Goal: Task Accomplishment & Management: Manage account settings

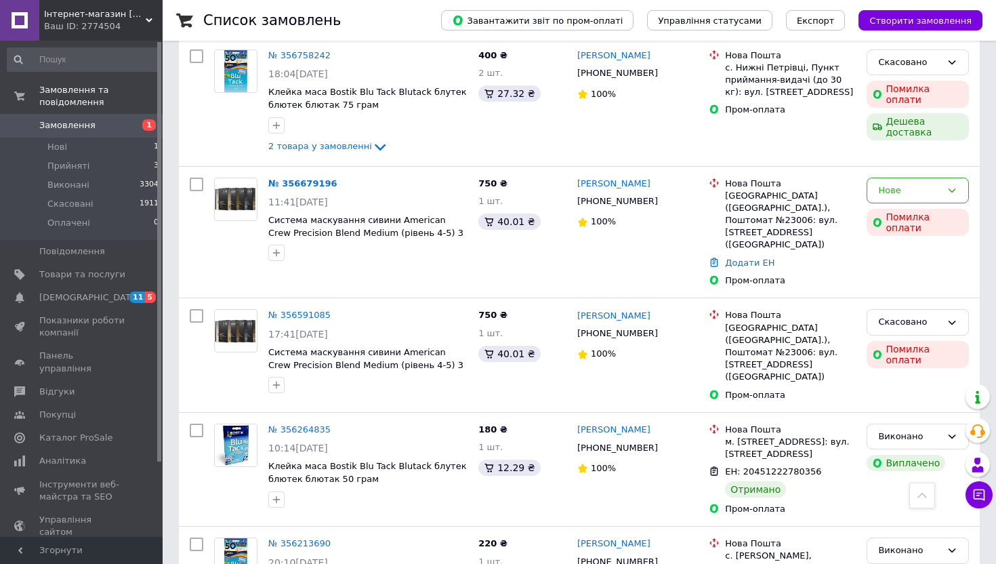
scroll to position [397, 0]
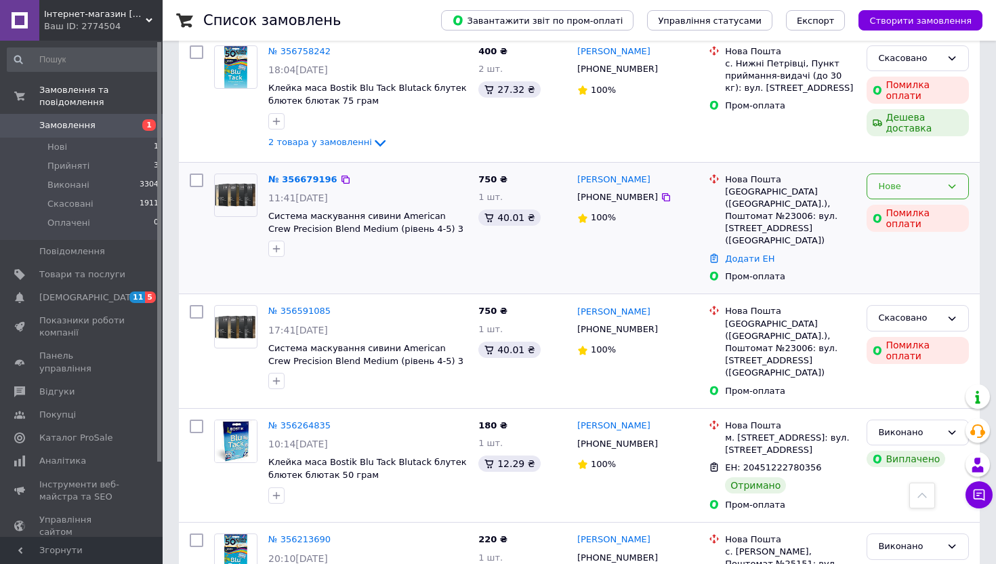
click at [916, 183] on div "Нове" at bounding box center [910, 187] width 63 height 14
click at [923, 211] on li "Прийнято" at bounding box center [918, 214] width 101 height 25
click at [64, 149] on span "Нові" at bounding box center [57, 147] width 20 height 12
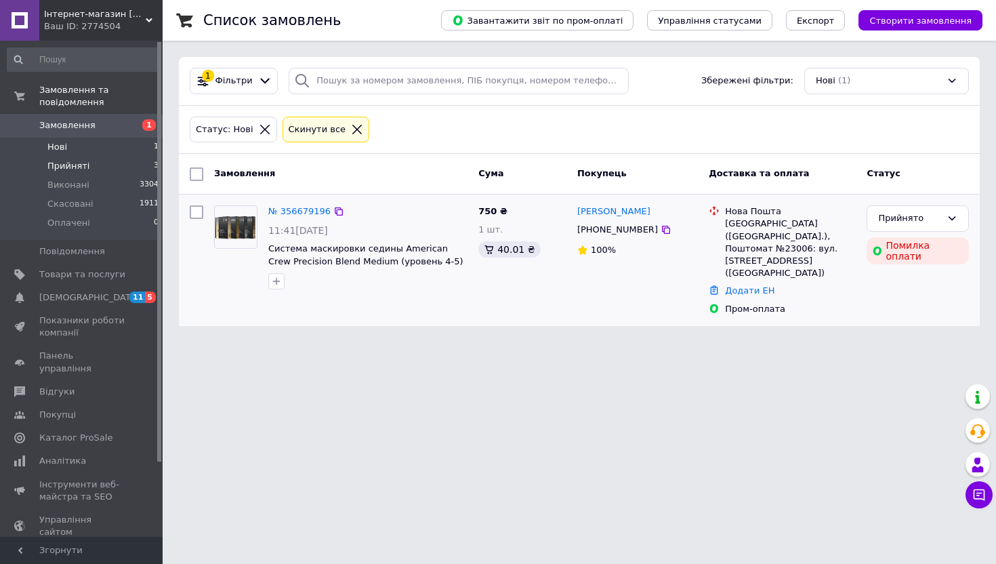
click at [71, 165] on span "Прийняті" at bounding box center [68, 166] width 42 height 12
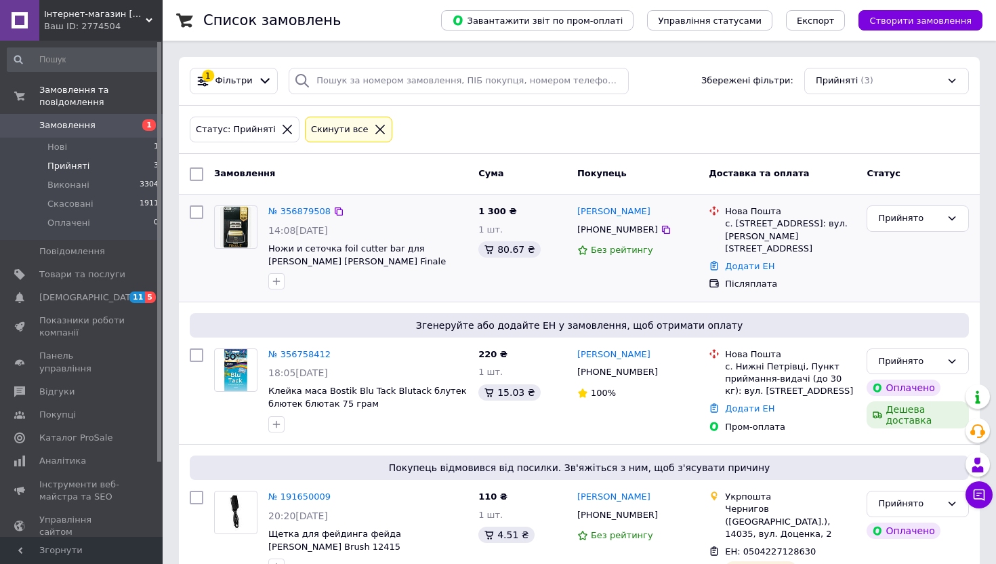
scroll to position [45, 0]
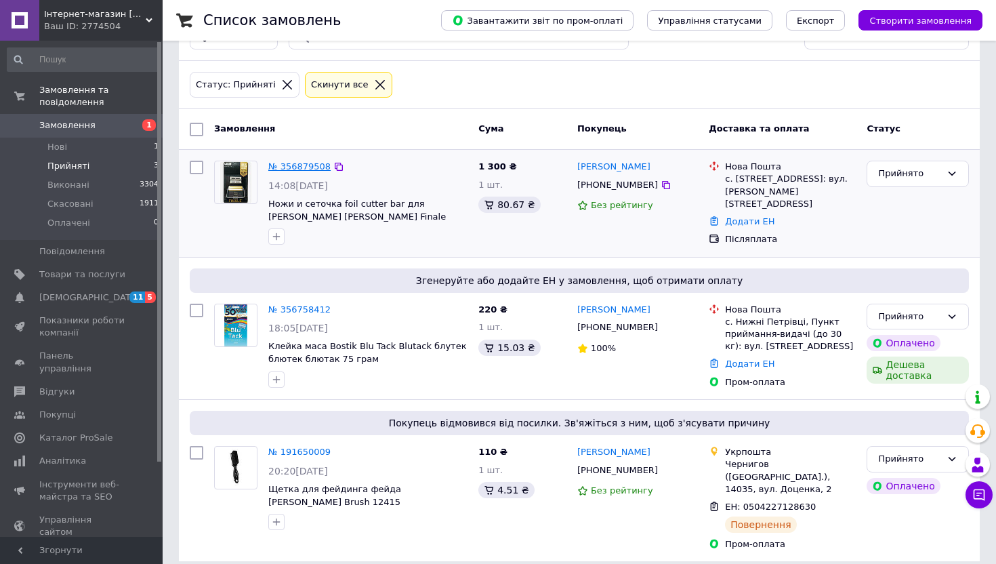
click at [307, 170] on link "№ 356879508" at bounding box center [299, 166] width 62 height 10
click at [291, 309] on link "№ 356758412" at bounding box center [299, 309] width 62 height 10
click at [97, 159] on li "Прийняті 3" at bounding box center [83, 166] width 167 height 19
click at [78, 144] on li "Нові 1" at bounding box center [83, 147] width 167 height 19
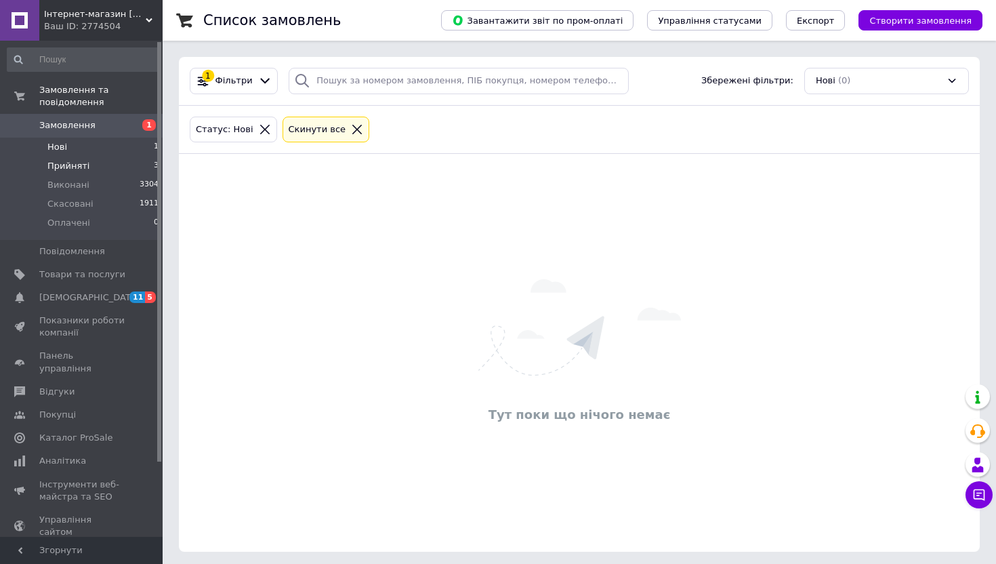
click at [115, 164] on li "Прийняті 3" at bounding box center [83, 166] width 167 height 19
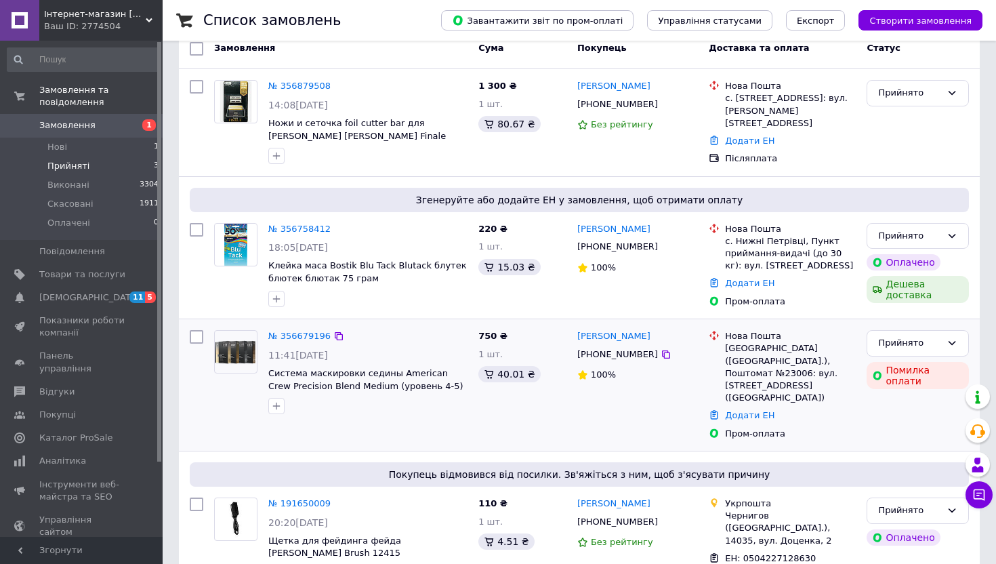
scroll to position [148, 0]
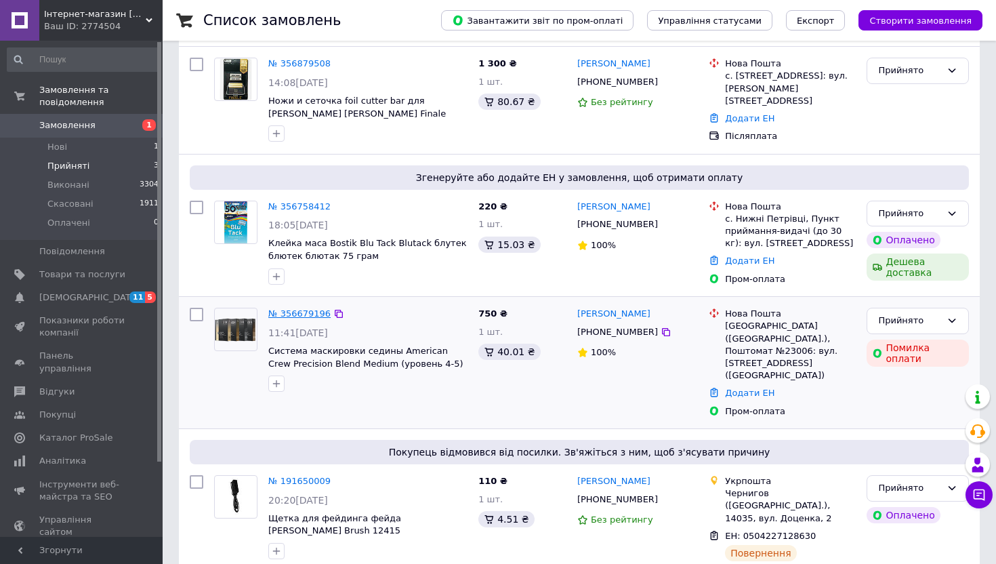
click at [300, 312] on link "№ 356679196" at bounding box center [299, 313] width 62 height 10
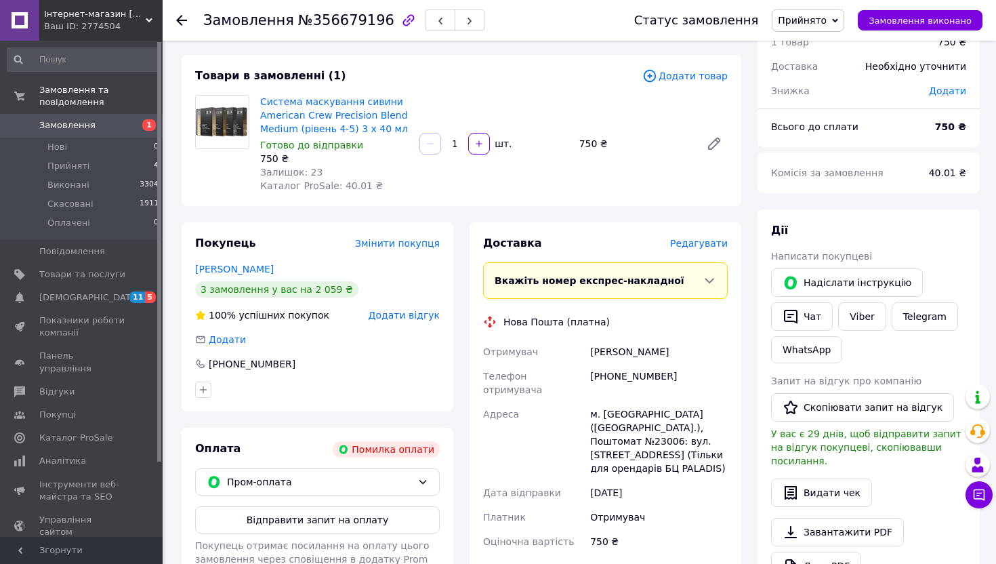
scroll to position [63, 0]
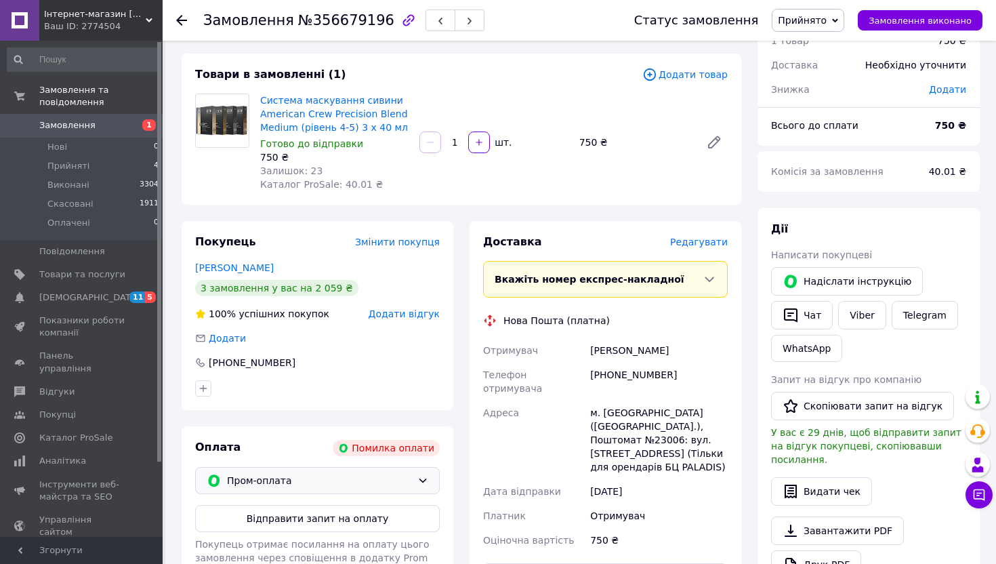
click at [373, 470] on div "Пром-оплата" at bounding box center [317, 480] width 245 height 27
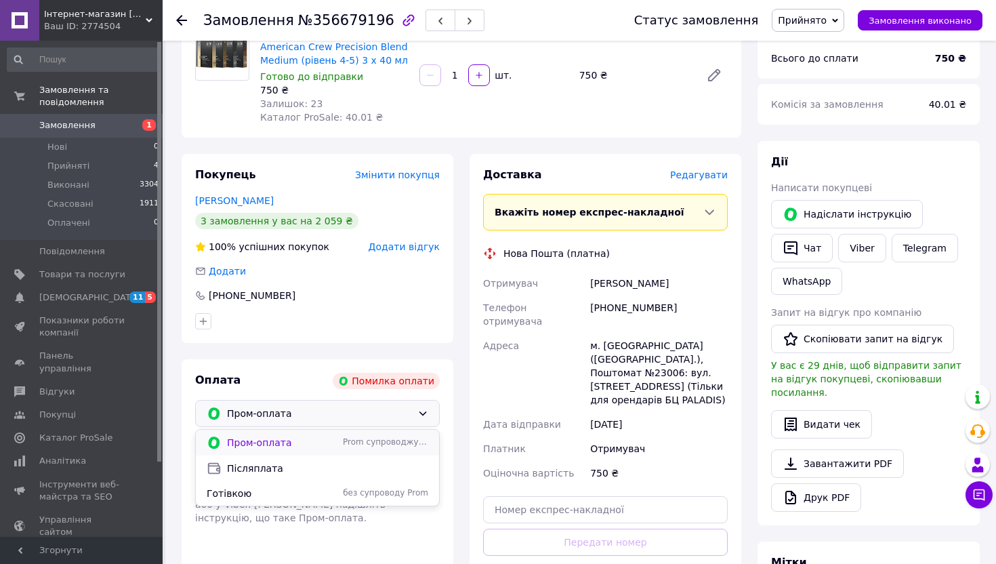
scroll to position [132, 0]
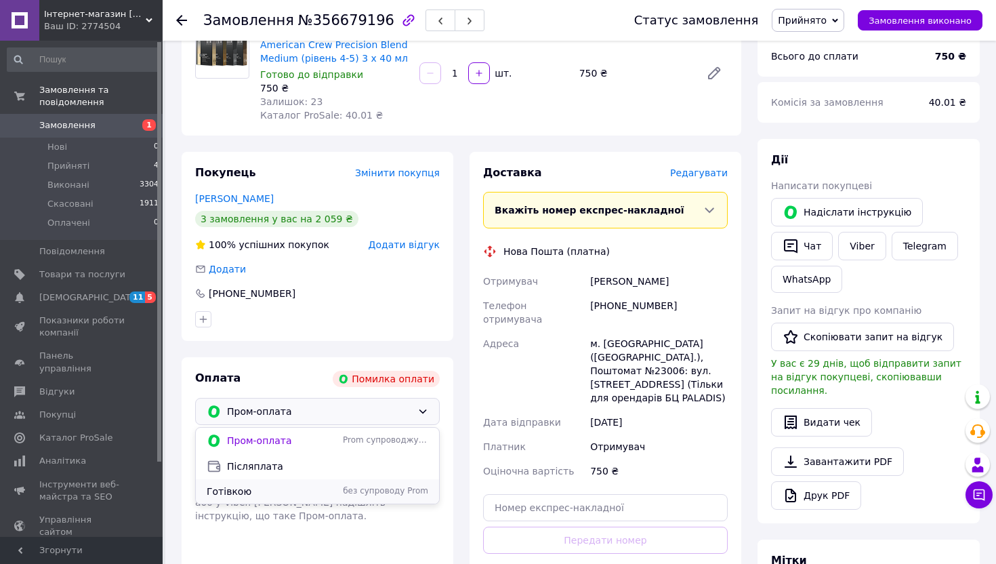
click at [298, 483] on div "Готівкою без супроводу Prom" at bounding box center [317, 491] width 243 height 24
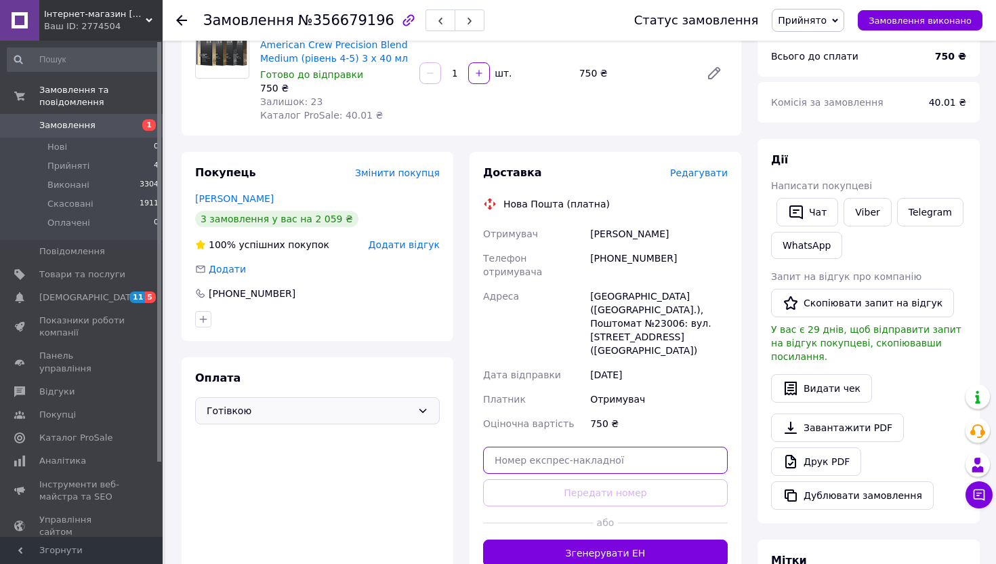
click at [543, 447] on input "text" at bounding box center [605, 460] width 245 height 27
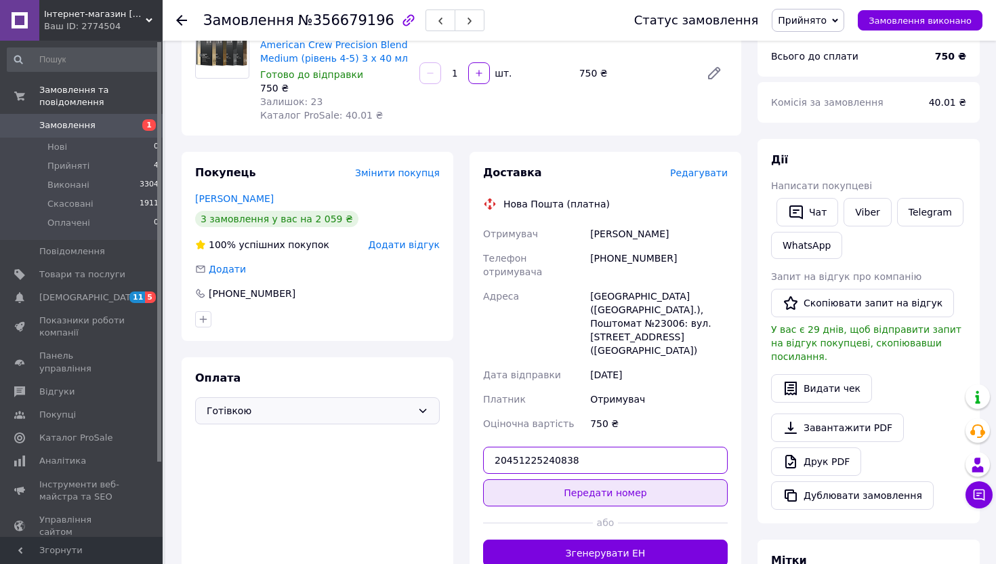
type input "20451225240838"
click at [598, 479] on button "Передати номер" at bounding box center [605, 492] width 245 height 27
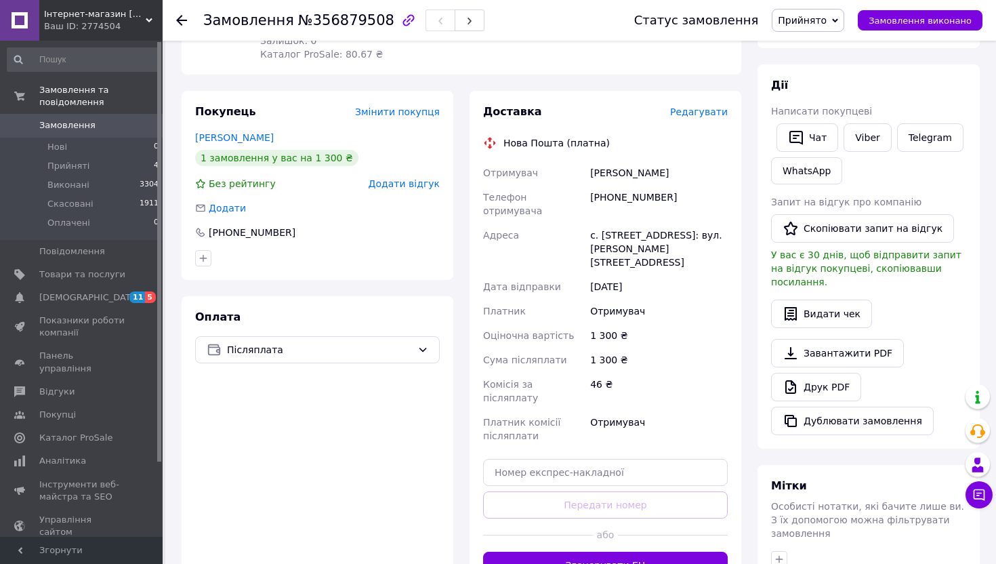
scroll to position [207, 0]
click at [524, 458] on input "text" at bounding box center [605, 471] width 245 height 27
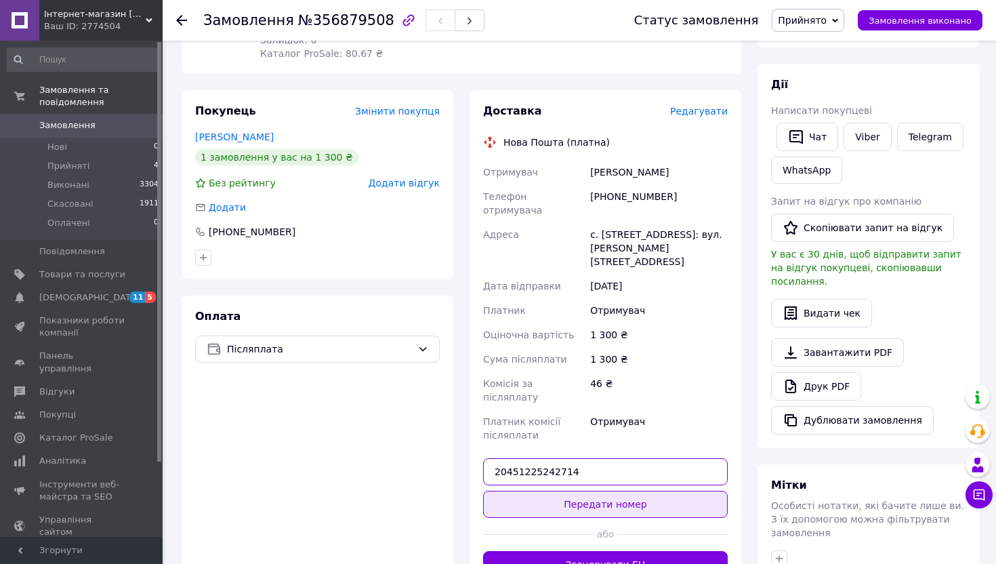
type input "20451225242714"
click at [582, 491] on button "Передати номер" at bounding box center [605, 504] width 245 height 27
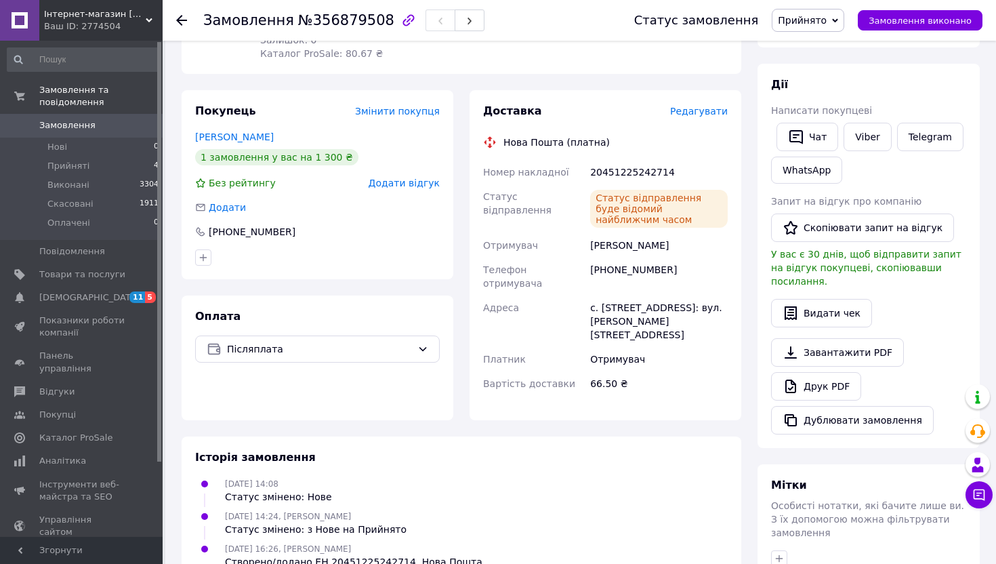
scroll to position [0, 0]
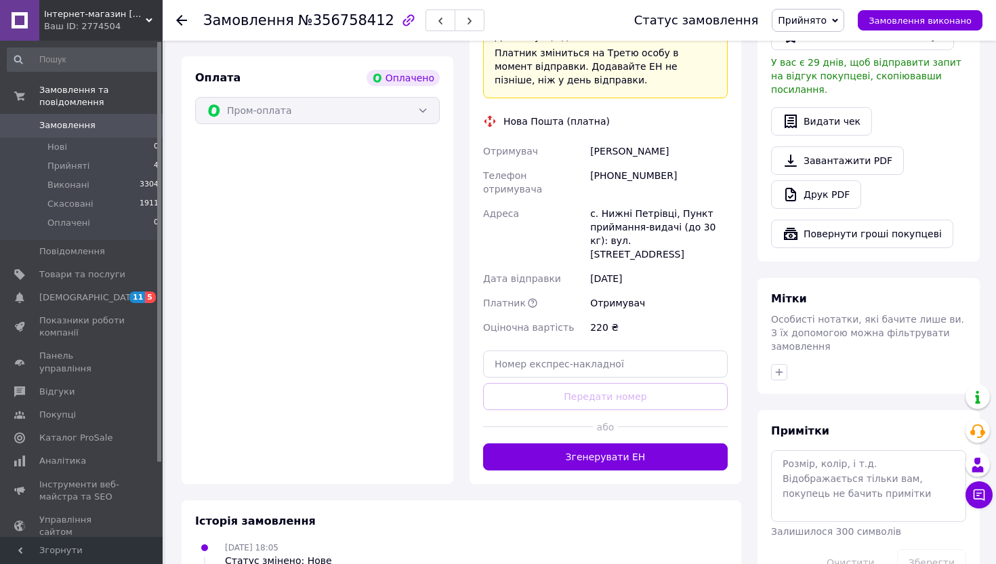
scroll to position [832, 0]
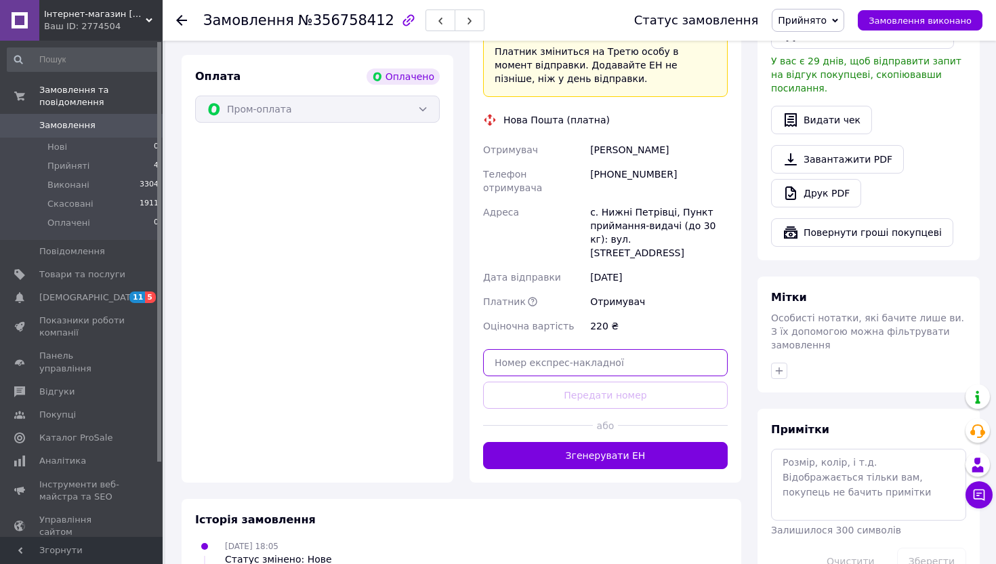
click at [545, 349] on input "text" at bounding box center [605, 362] width 245 height 27
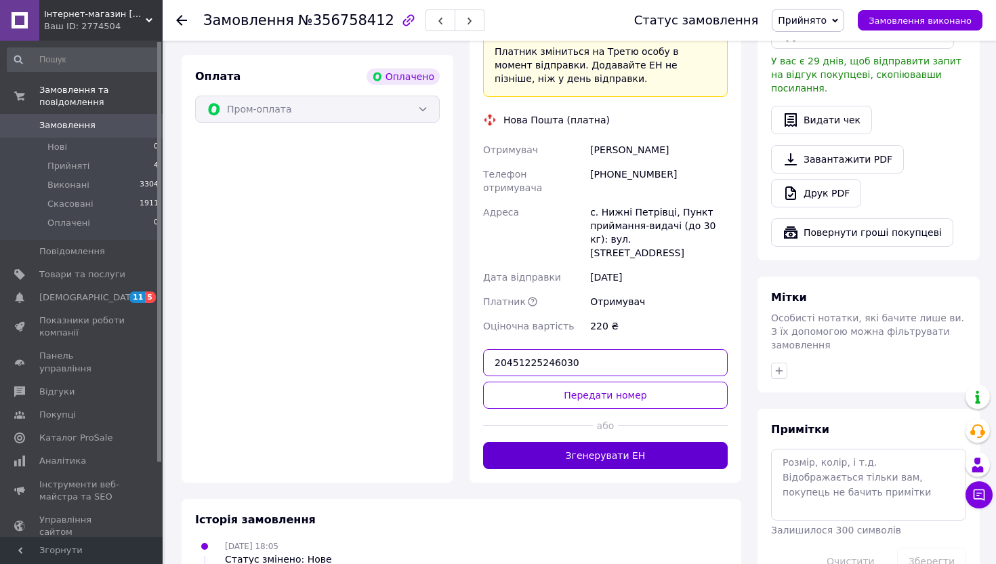
type input "20451225246030"
click at [596, 442] on button "Згенерувати ЕН" at bounding box center [605, 455] width 245 height 27
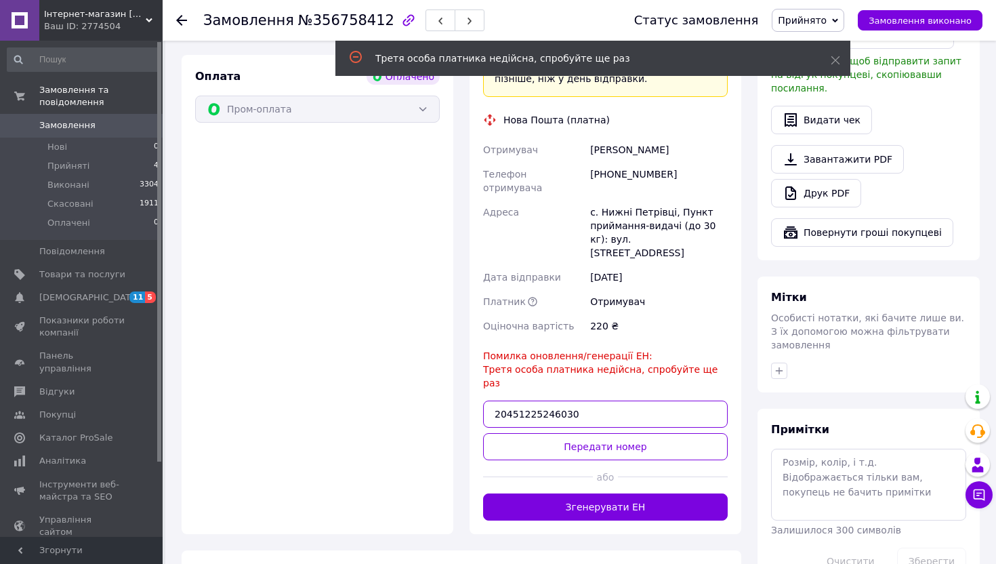
click at [593, 401] on input "20451225246030" at bounding box center [605, 414] width 245 height 27
click at [587, 433] on button "Передати номер" at bounding box center [605, 446] width 245 height 27
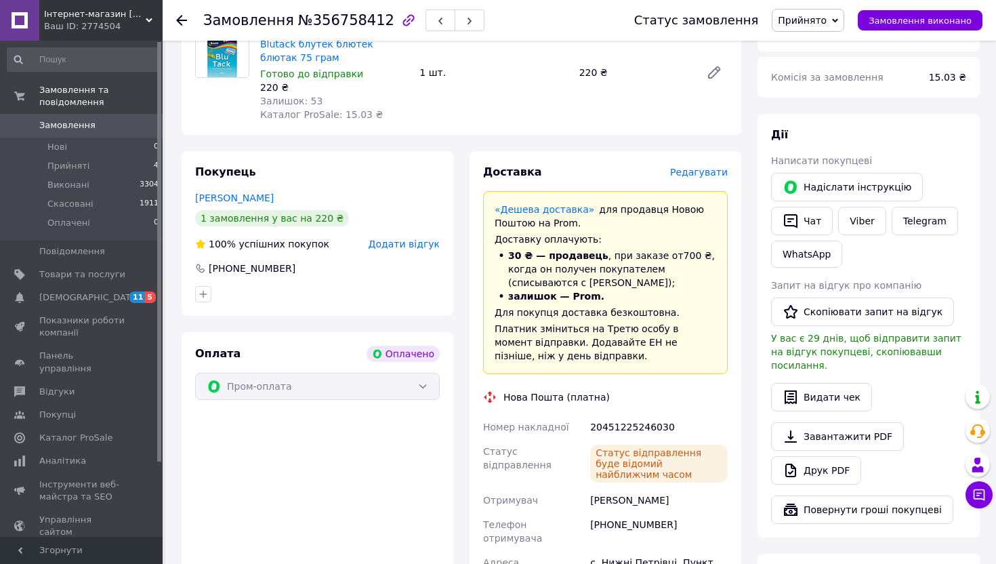
scroll to position [518, 0]
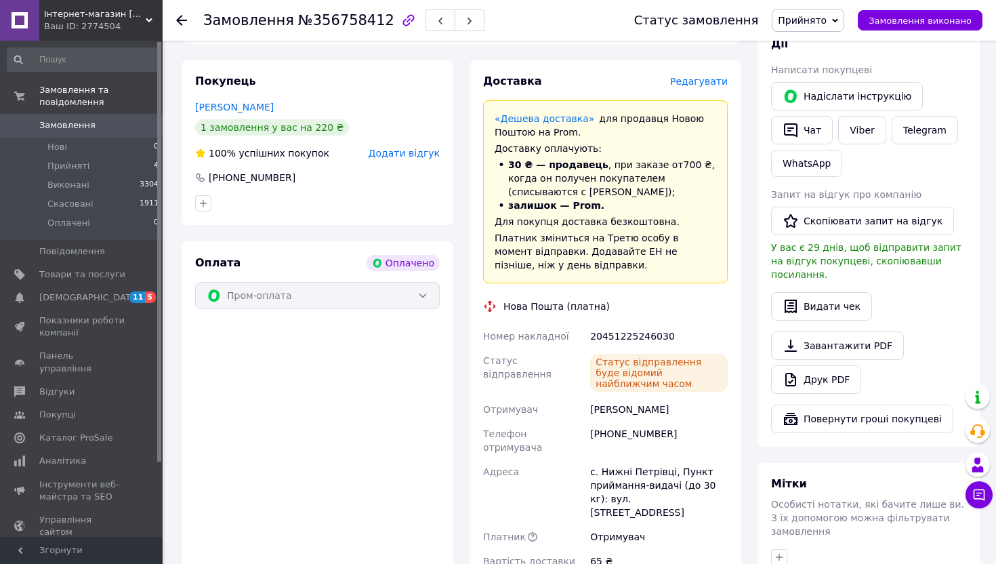
scroll to position [648, 0]
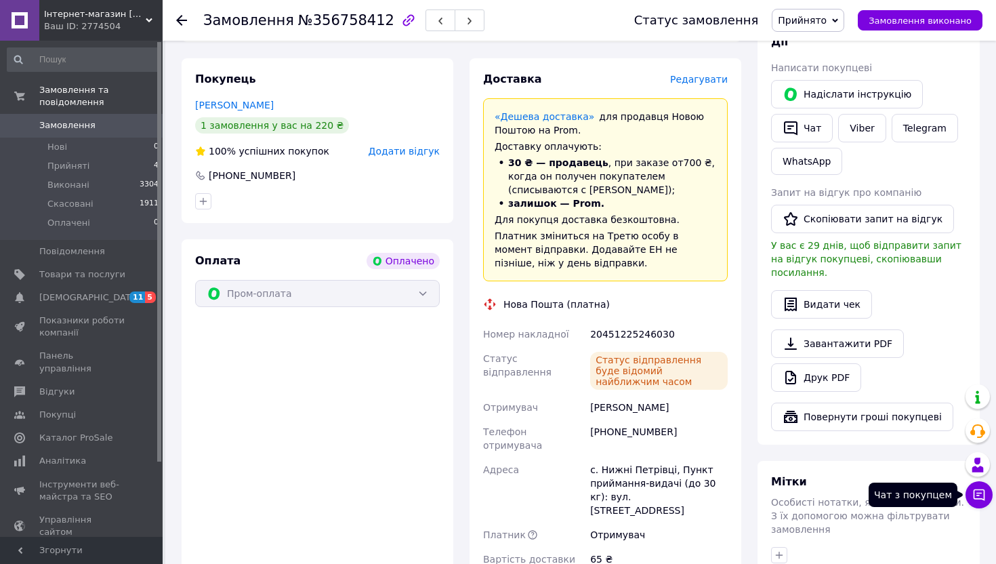
click at [986, 487] on button "Чат з покупцем" at bounding box center [979, 494] width 27 height 27
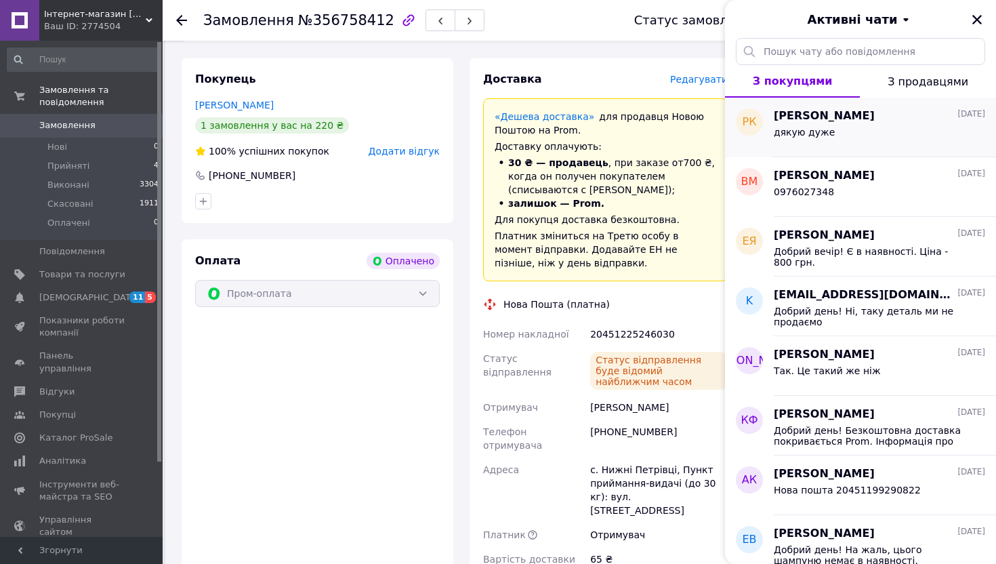
click at [855, 127] on div "дякую дуже" at bounding box center [879, 135] width 211 height 22
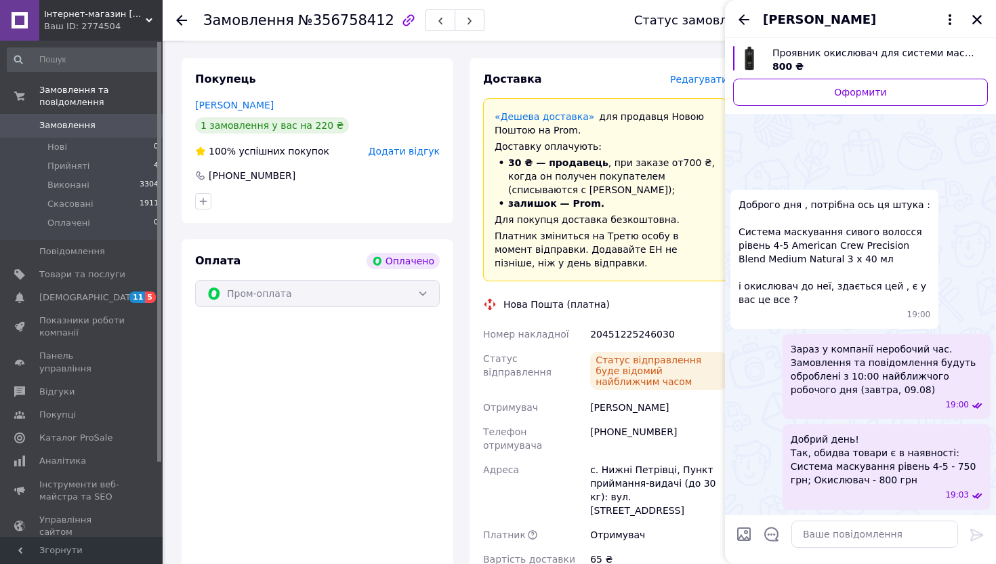
scroll to position [512, 0]
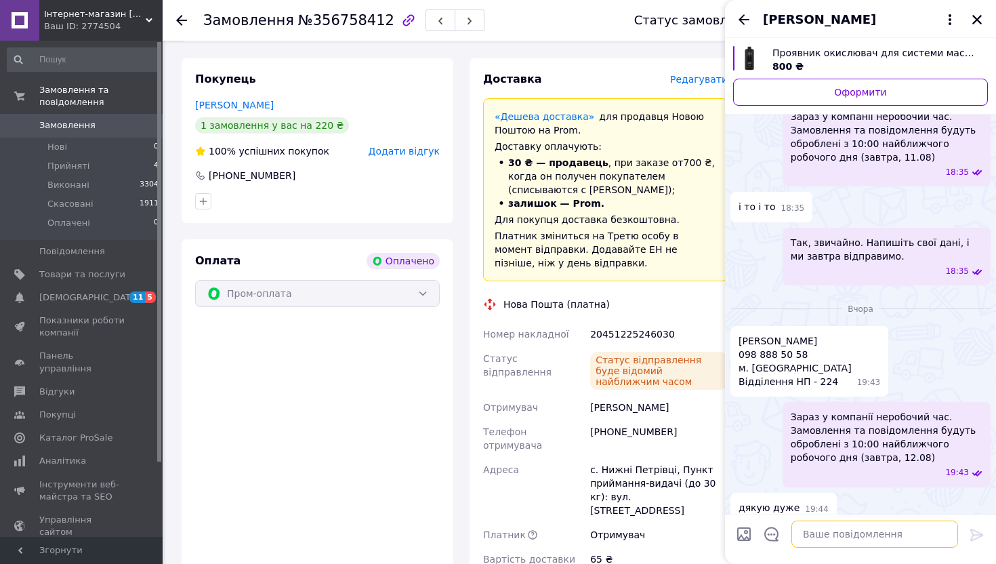
click at [849, 528] on textarea at bounding box center [875, 534] width 167 height 27
type textarea "Y"
type textarea "Нова пошта 20451225250170"
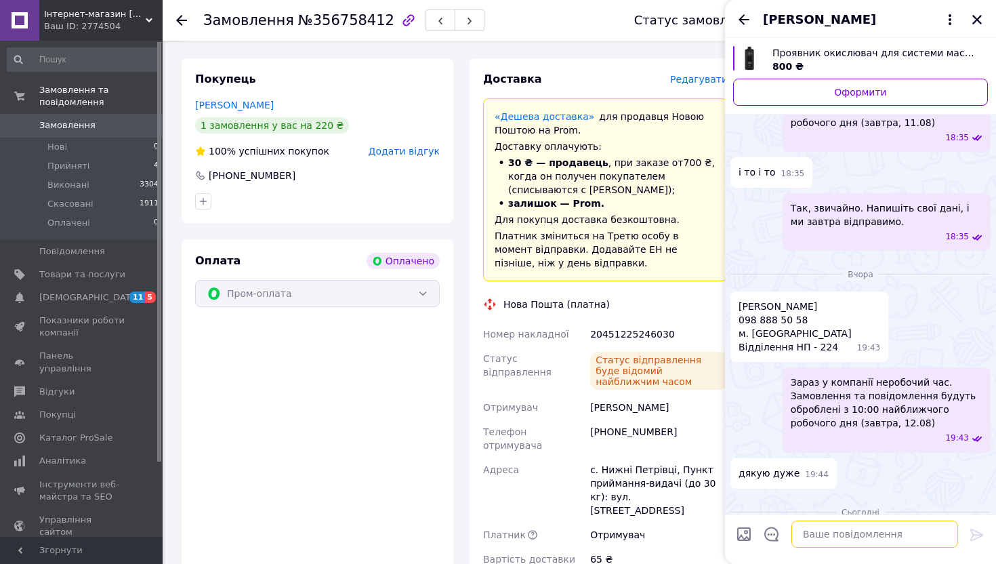
scroll to position [549, 0]
